Goal: Task Accomplishment & Management: Use online tool/utility

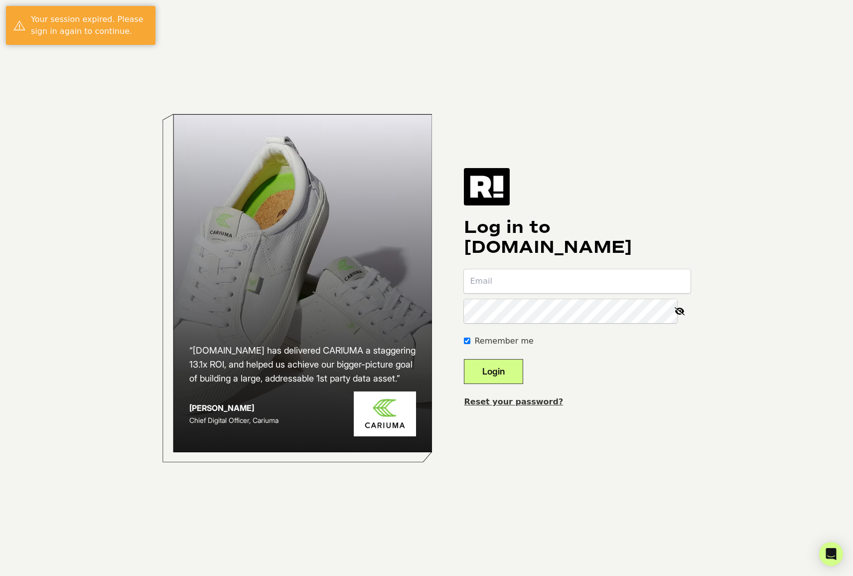
type input "[EMAIL_ADDRESS][DOMAIN_NAME]"
click at [501, 366] on button "Login" at bounding box center [493, 371] width 59 height 25
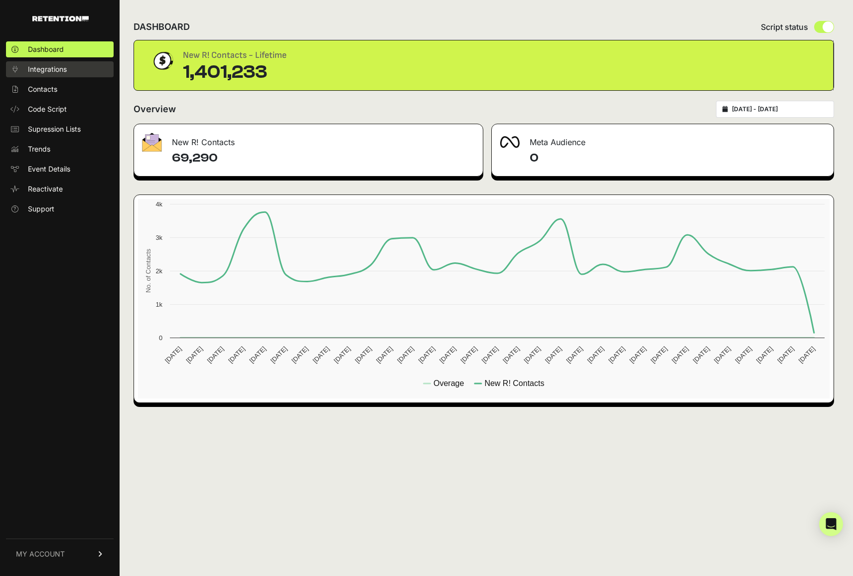
click at [56, 69] on span "Integrations" at bounding box center [47, 69] width 39 height 10
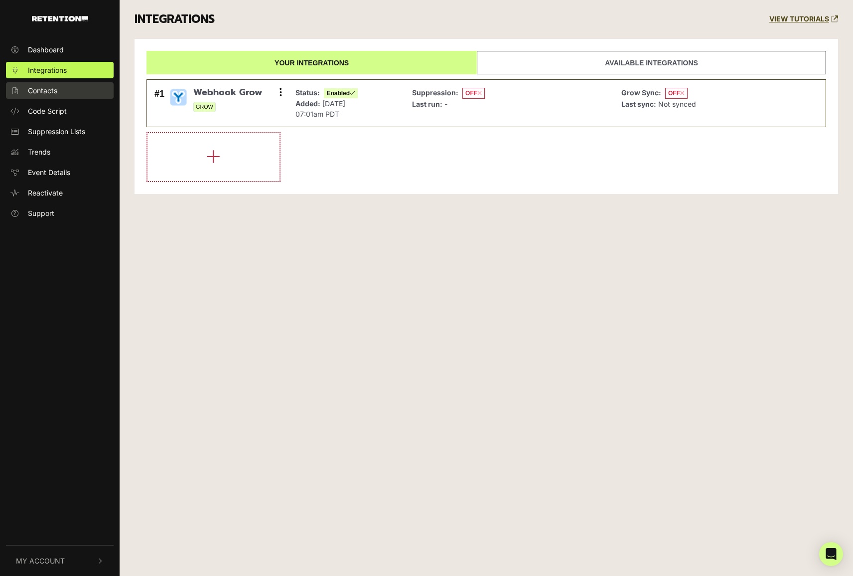
click at [55, 90] on span "Contacts" at bounding box center [42, 90] width 29 height 10
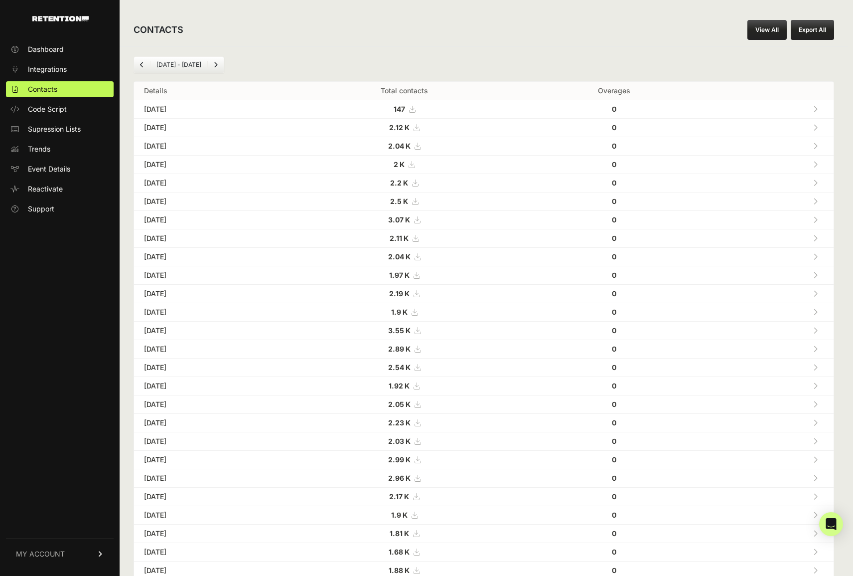
click at [754, 36] on link "View All" at bounding box center [767, 30] width 39 height 20
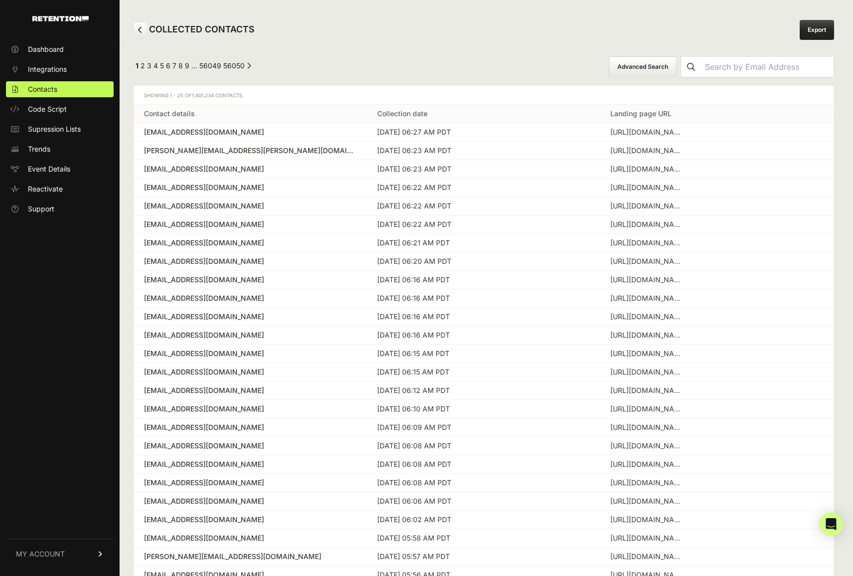
click at [677, 67] on button "Advanced Search" at bounding box center [643, 66] width 68 height 21
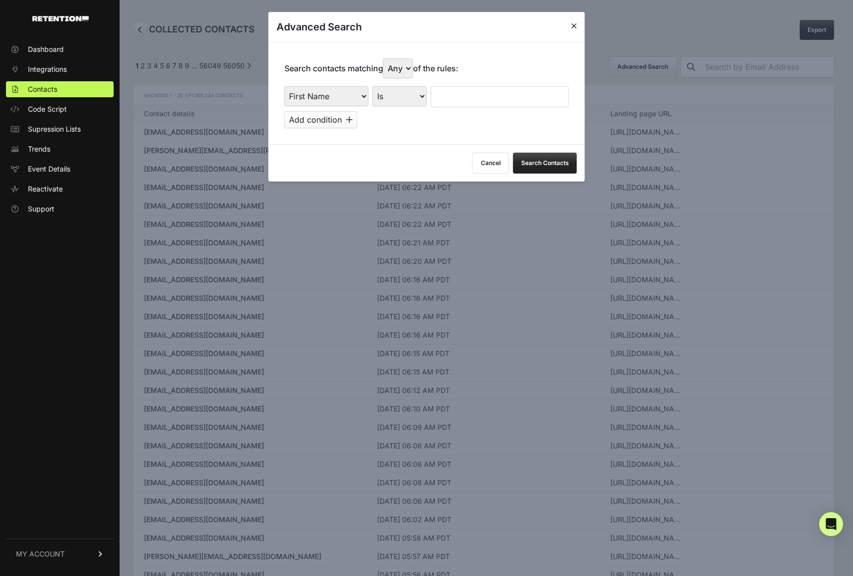
click at [320, 95] on select "First Name Last Name State City Email Email Domain Landing Domain Landing Page …" at bounding box center [327, 96] width 84 height 20
select select "file_date"
click at [285, 86] on select "First Name Last Name State City Email Email Domain Landing Domain Landing Page …" at bounding box center [327, 96] width 84 height 20
click at [384, 105] on select "Is on Is between" at bounding box center [400, 96] width 55 height 20
select select "is_between"
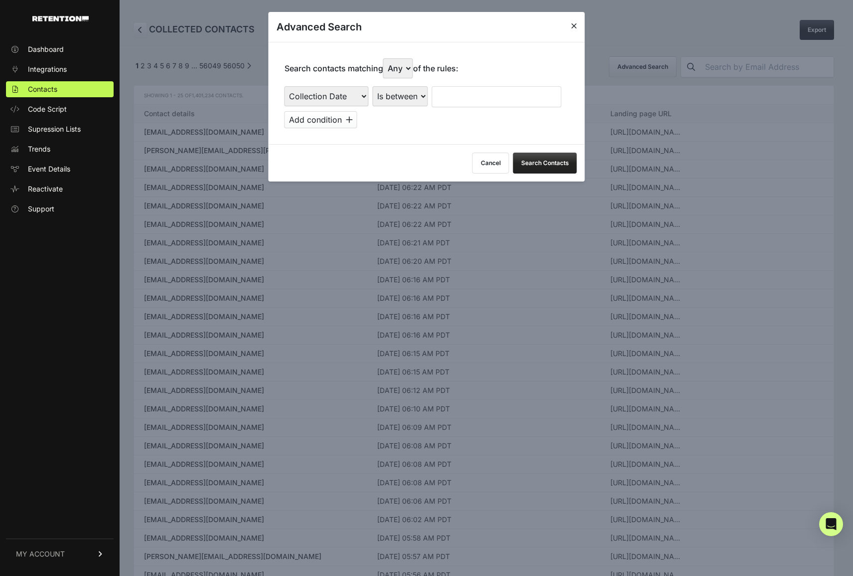
click at [373, 86] on select "Is on Is between" at bounding box center [400, 96] width 55 height 20
click at [452, 95] on input "text" at bounding box center [458, 96] width 53 height 21
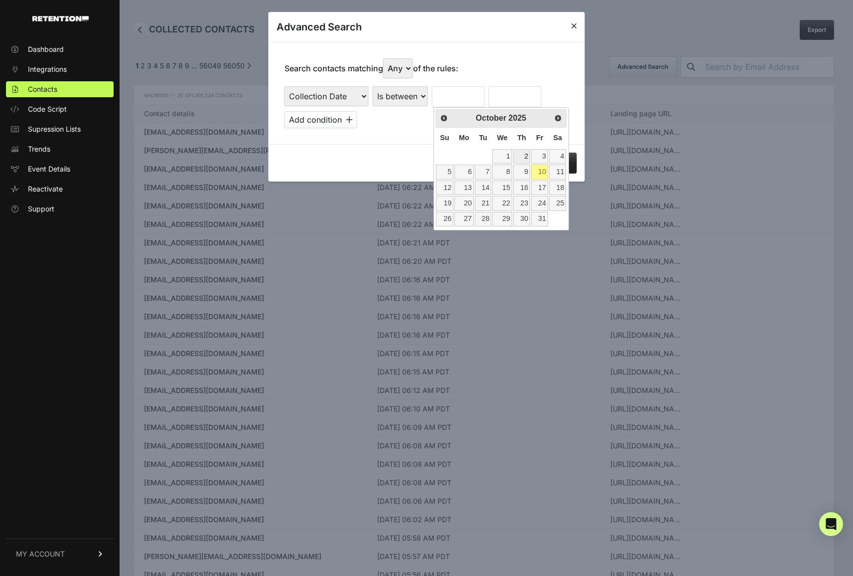
click at [524, 159] on link "2" at bounding box center [521, 156] width 17 height 14
type input "[DATE]"
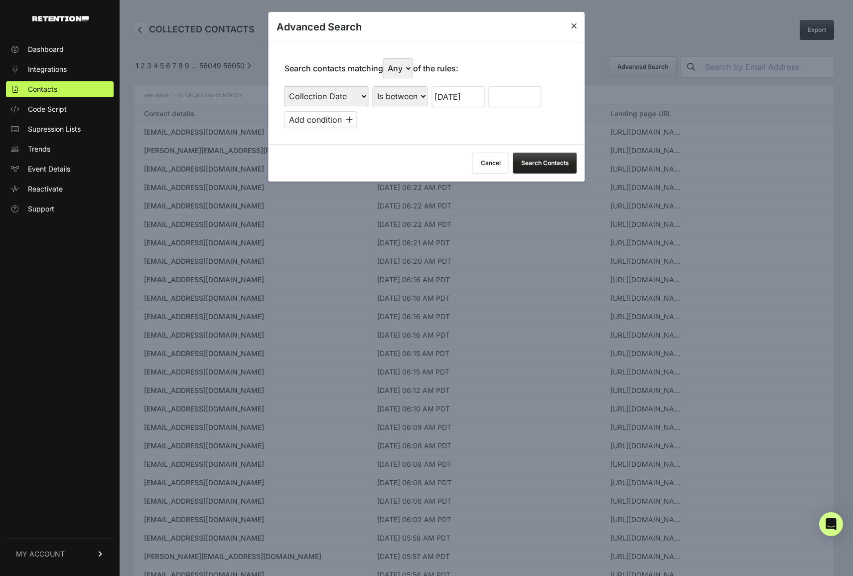
click at [496, 85] on div "Search contacts matching Any All of the rules: First Name Last Name State City …" at bounding box center [427, 93] width 316 height 102
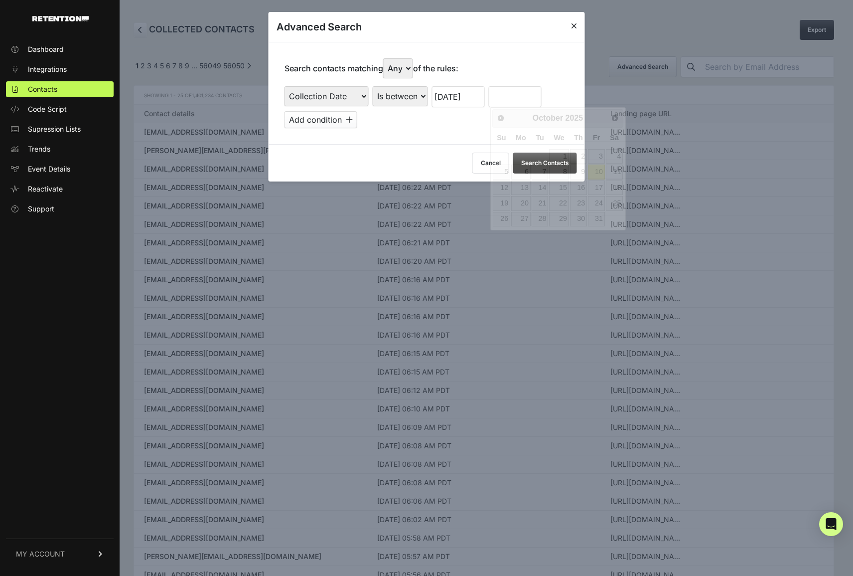
click at [501, 93] on input "text" at bounding box center [515, 96] width 53 height 21
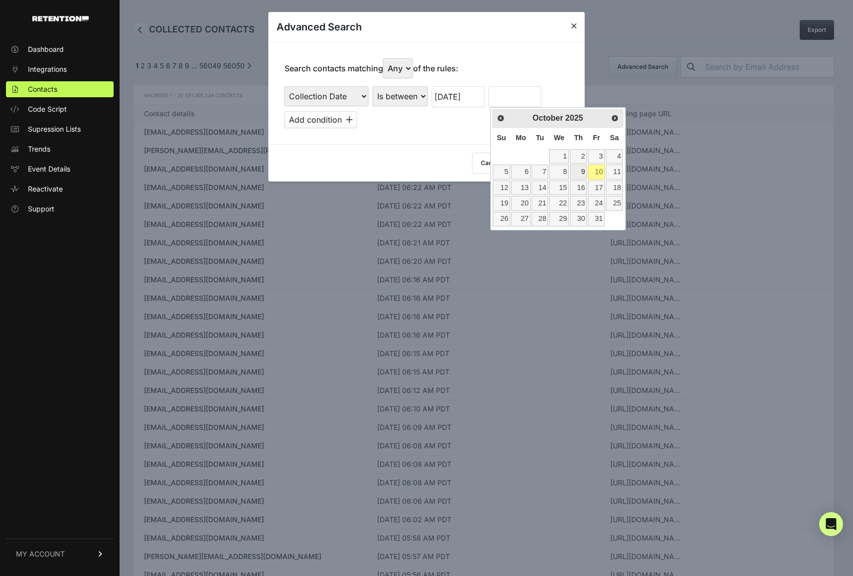
click at [580, 171] on link "9" at bounding box center [578, 171] width 17 height 14
type input "[DATE]"
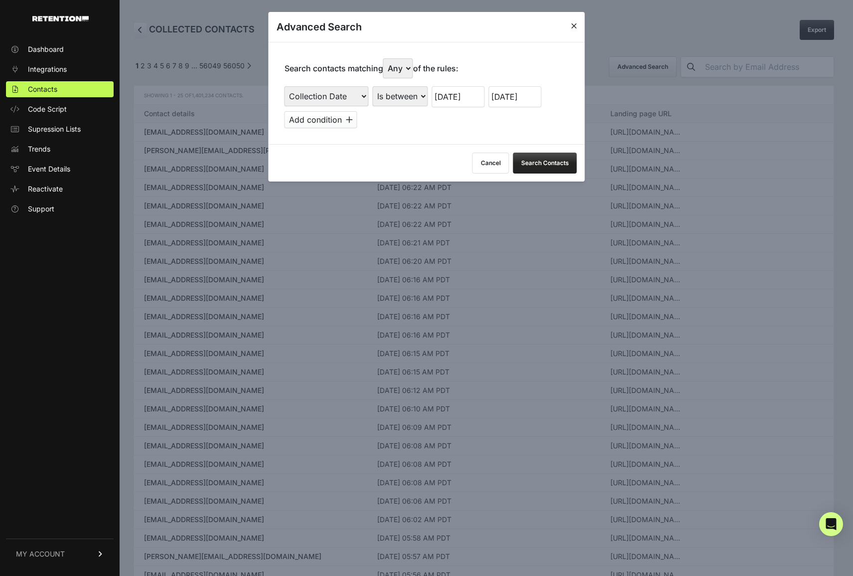
click at [526, 165] on button "Search Contacts" at bounding box center [545, 163] width 64 height 21
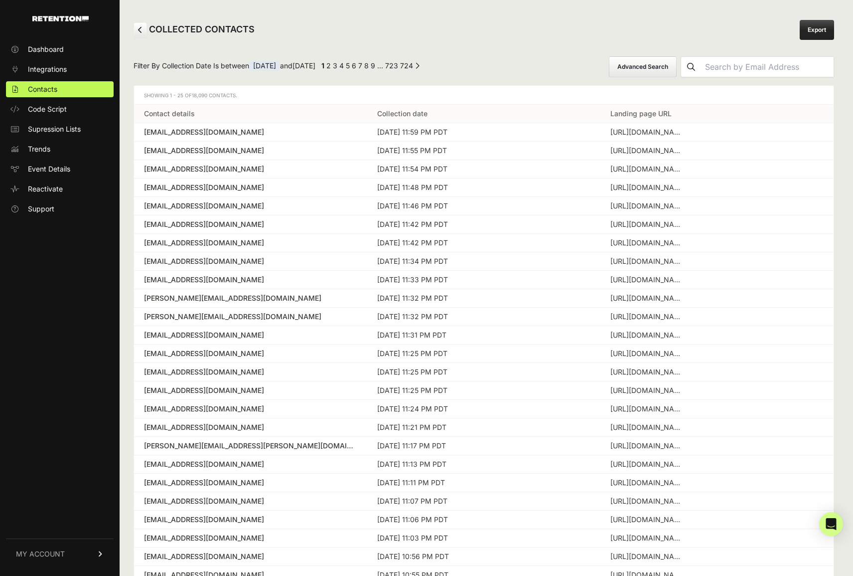
click at [818, 24] on link "Export" at bounding box center [817, 30] width 34 height 20
